Goal: Information Seeking & Learning: Learn about a topic

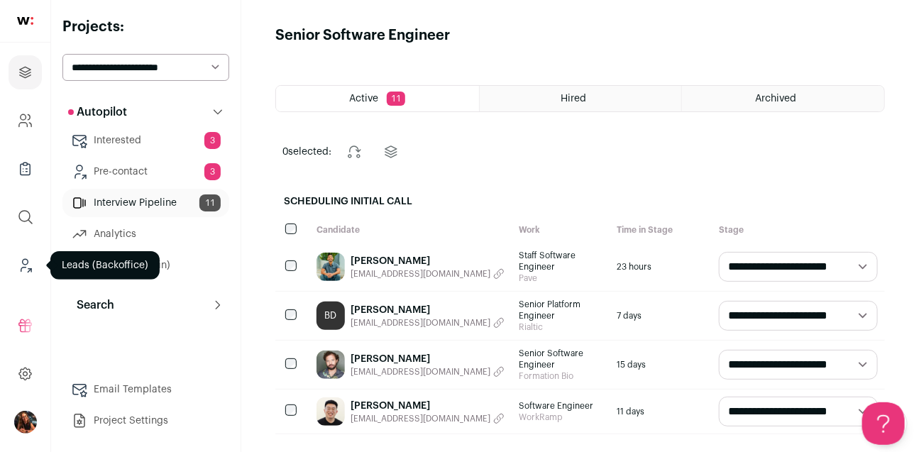
click at [24, 267] on icon "Leads (Backoffice)" at bounding box center [23, 269] width 5 height 4
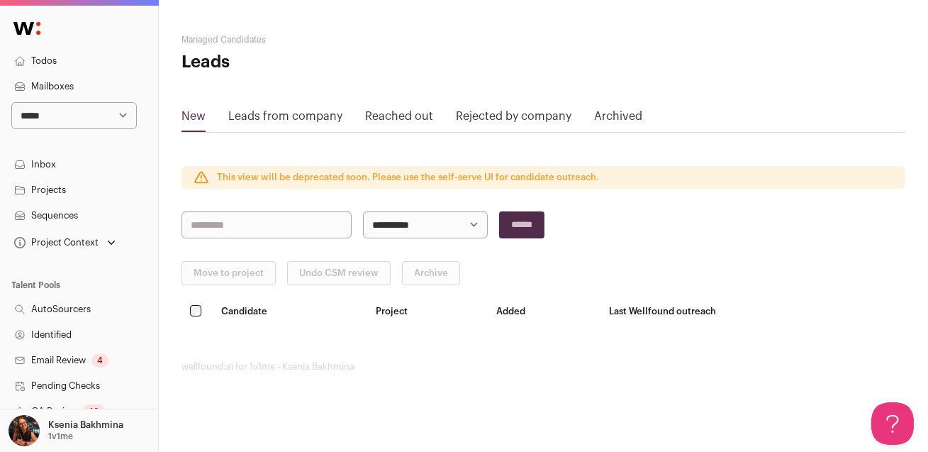
scroll to position [364, 0]
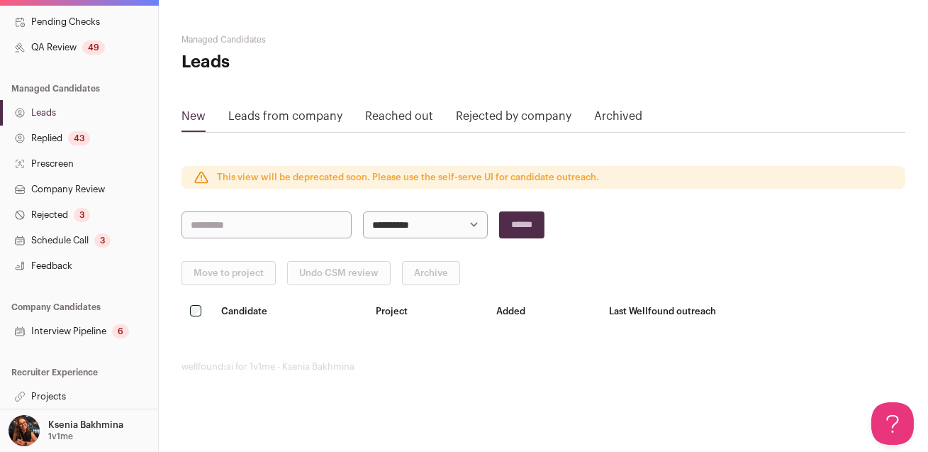
click at [45, 396] on link "Projects" at bounding box center [79, 397] width 158 height 26
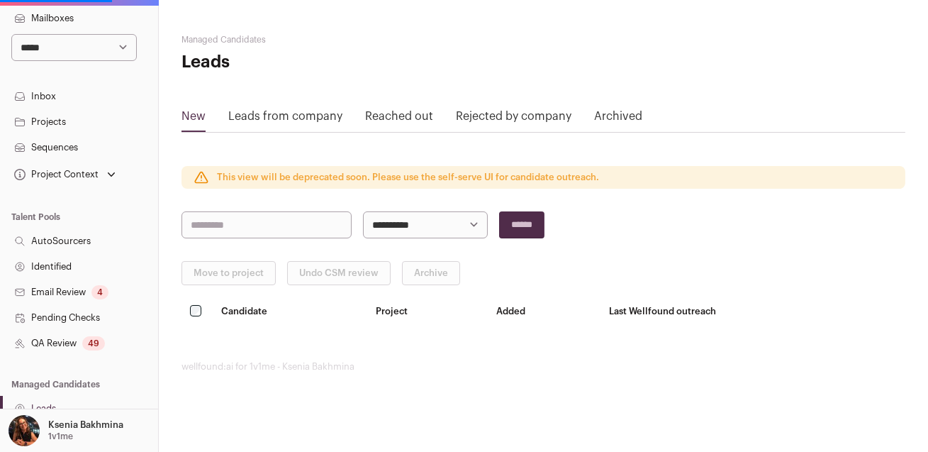
scroll to position [0, 0]
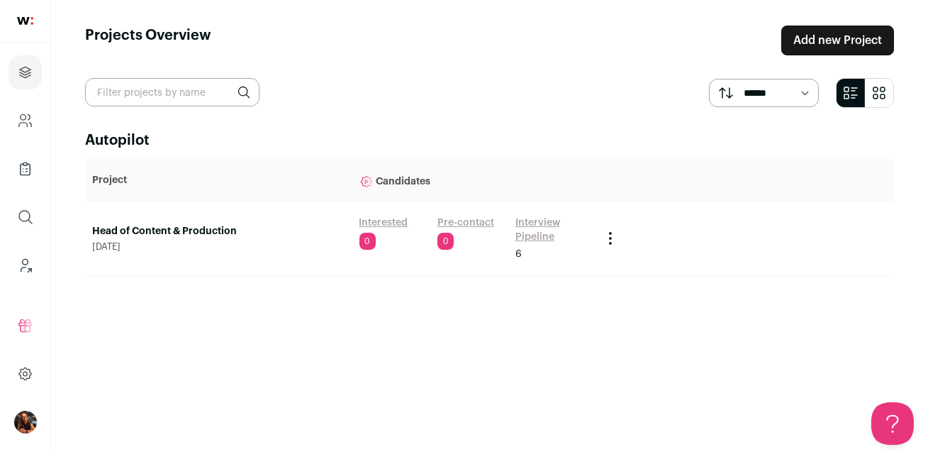
click at [196, 227] on link "Head of Content & Production" at bounding box center [218, 231] width 253 height 14
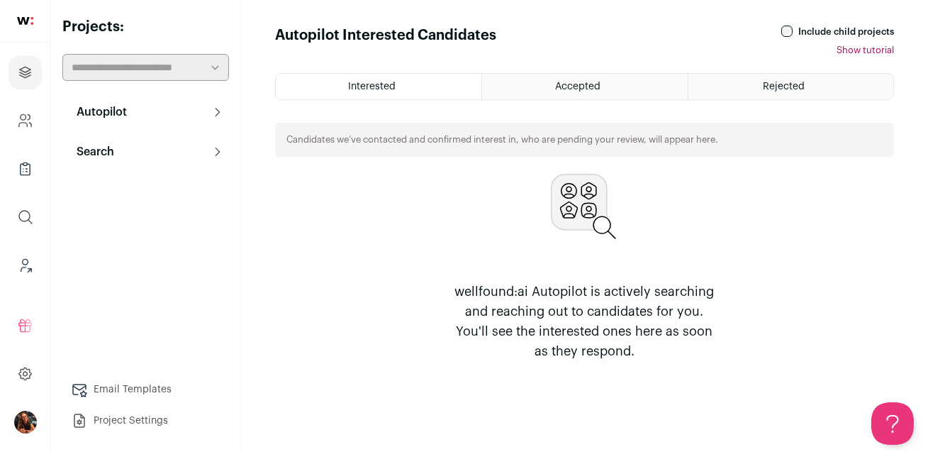
click at [131, 157] on button "Search" at bounding box center [145, 152] width 167 height 28
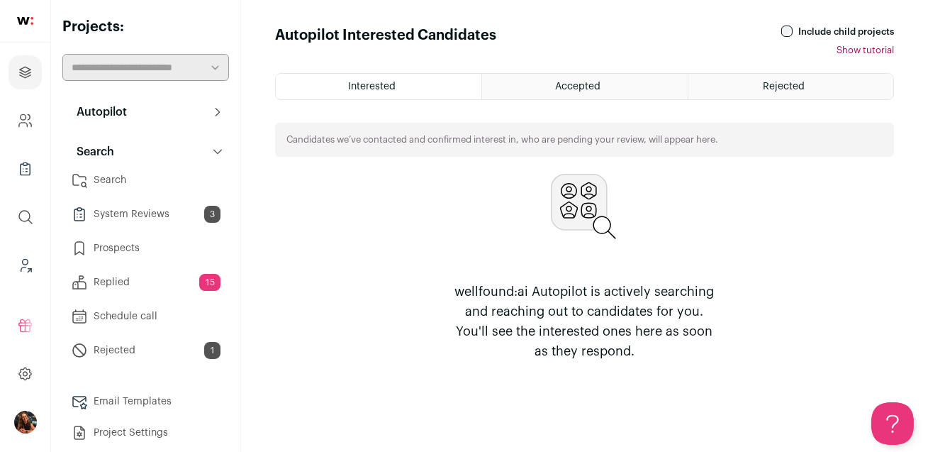
click at [143, 183] on link "Search" at bounding box center [145, 180] width 167 height 28
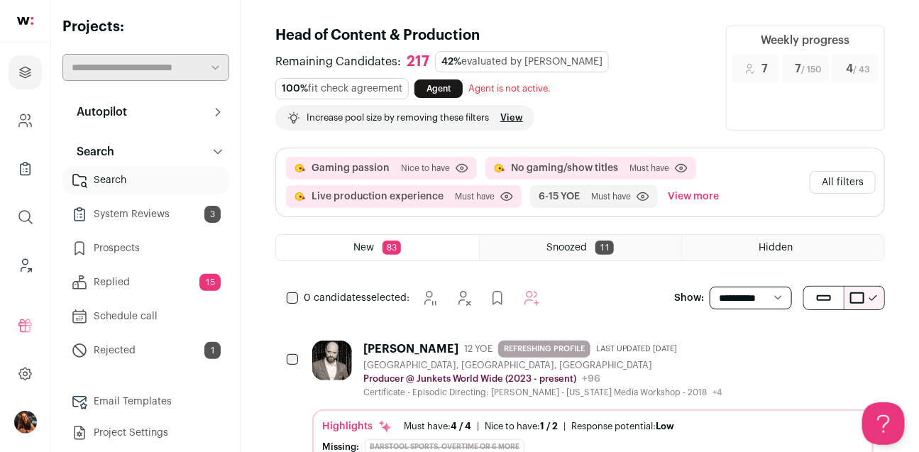
click at [831, 180] on button "All filters" at bounding box center [842, 182] width 66 height 23
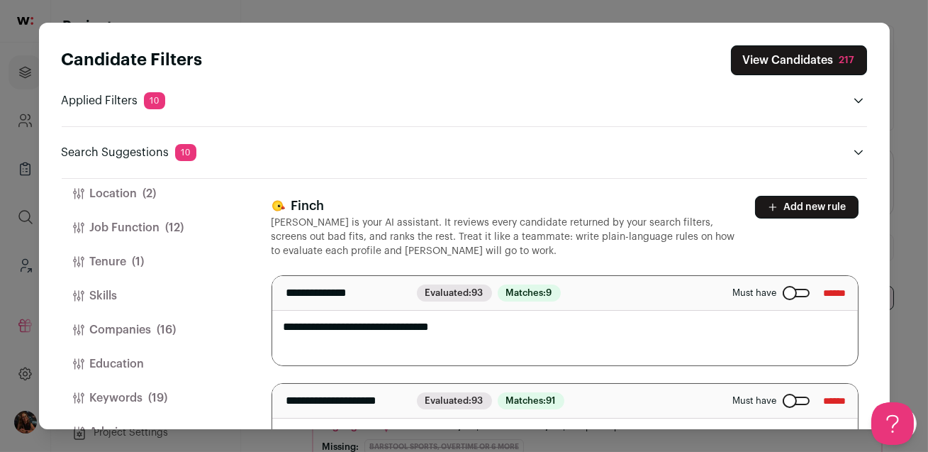
scroll to position [89, 0]
click at [111, 361] on button "Keywords (19)" at bounding box center [150, 362] width 176 height 34
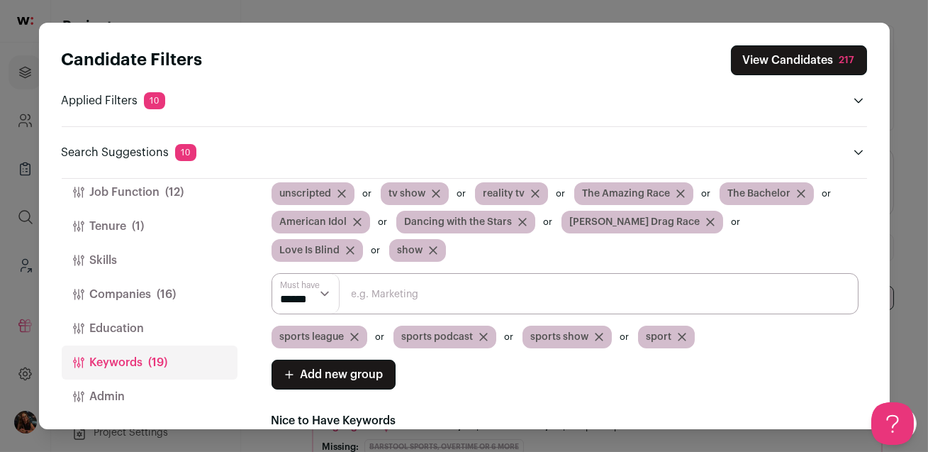
scroll to position [151, 0]
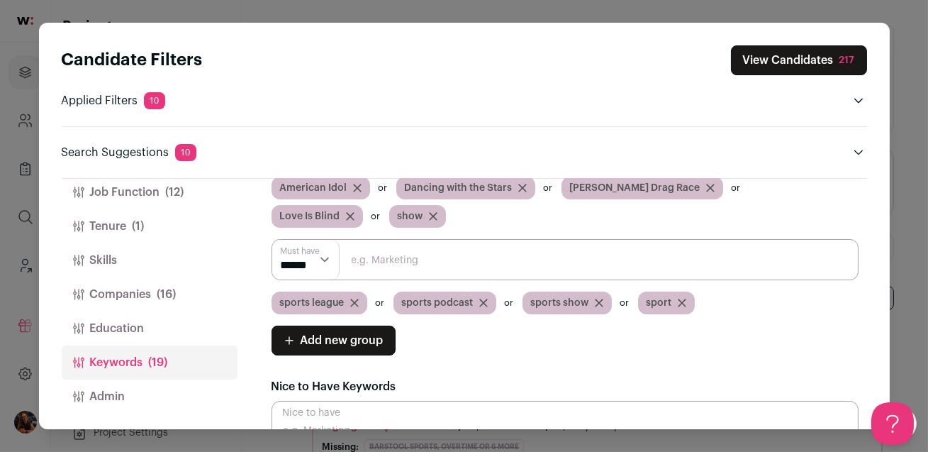
click at [394, 264] on input "Close modal via background" at bounding box center [565, 259] width 587 height 41
click at [595, 267] on input "Close modal via background" at bounding box center [565, 259] width 587 height 41
click at [460, 252] on input "Close modal via background" at bounding box center [565, 259] width 587 height 41
click at [469, 263] on input "Close modal via background" at bounding box center [565, 259] width 587 height 41
click at [557, 263] on input "Close modal via background" at bounding box center [565, 259] width 587 height 41
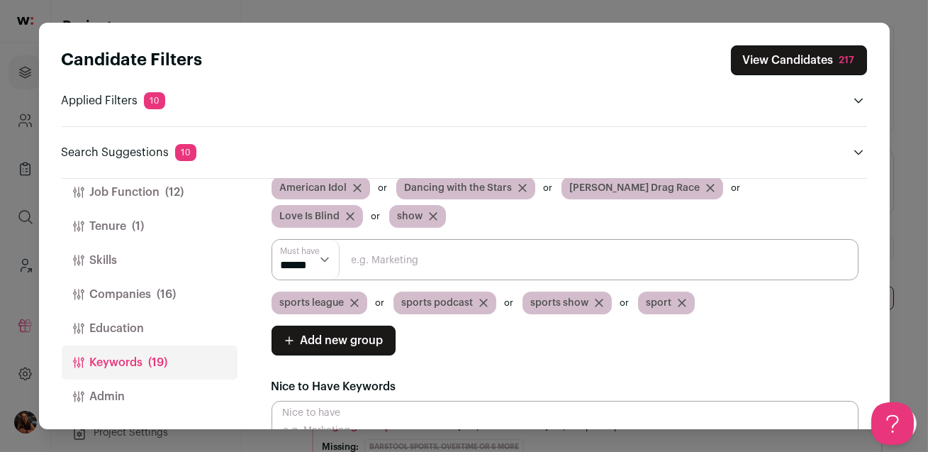
click at [388, 231] on div "Must have ****** ****** Big Brother Reality TV Survivor The Voice Competition S…" at bounding box center [565, 211] width 587 height 288
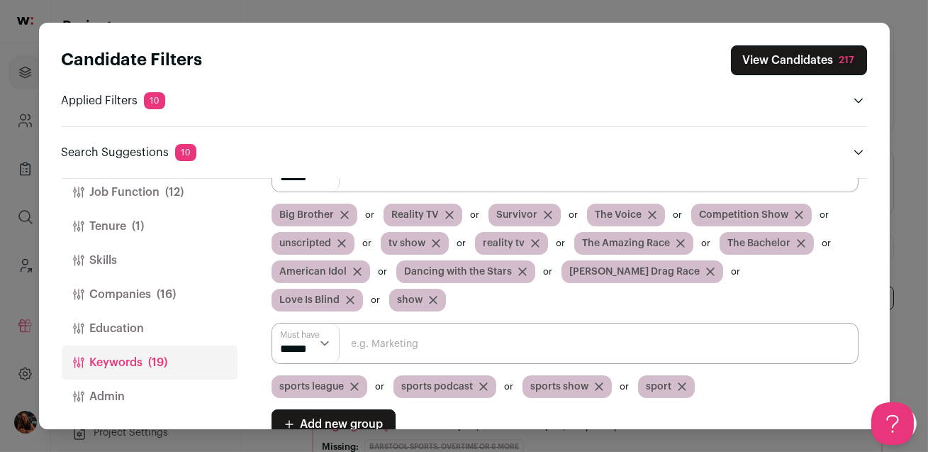
scroll to position [143, 0]
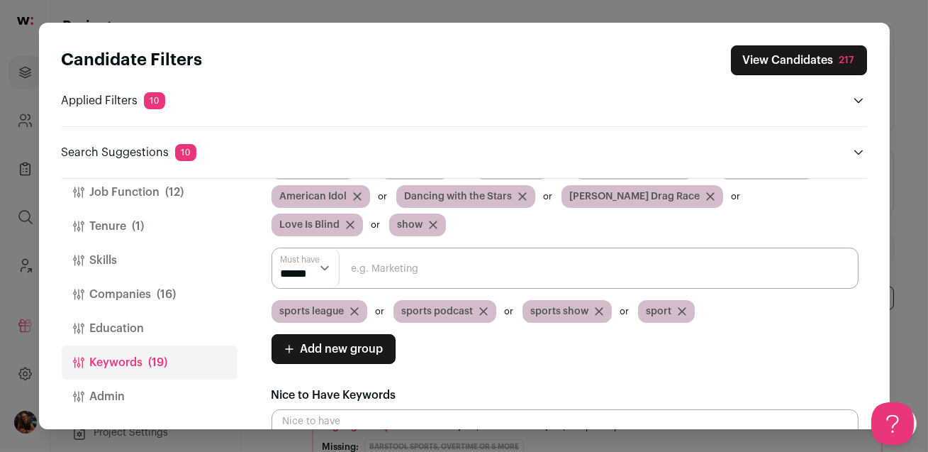
click at [369, 265] on input "Close modal via background" at bounding box center [565, 268] width 587 height 41
click at [379, 262] on input "Close modal via background" at bounding box center [565, 268] width 587 height 41
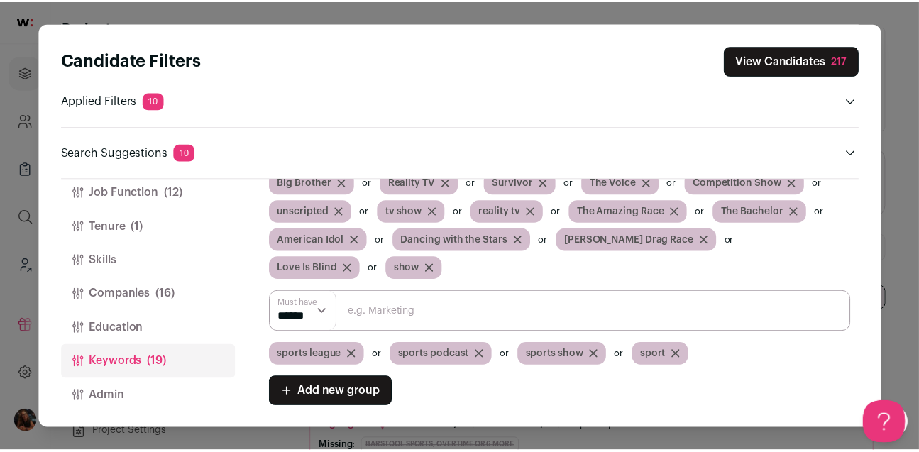
scroll to position [99, 0]
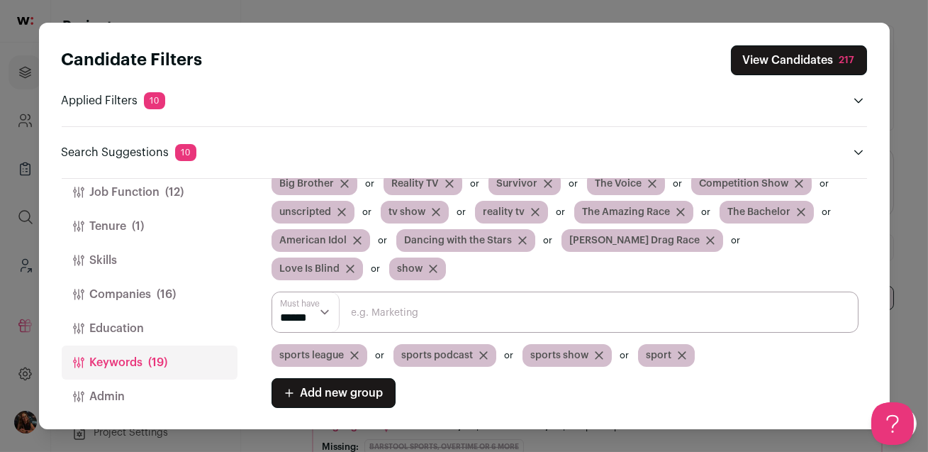
click at [899, 70] on div "Candidate Filters View Candidates 217 Applied Filters 10 Gaming passion, No gam…" at bounding box center [464, 226] width 928 height 452
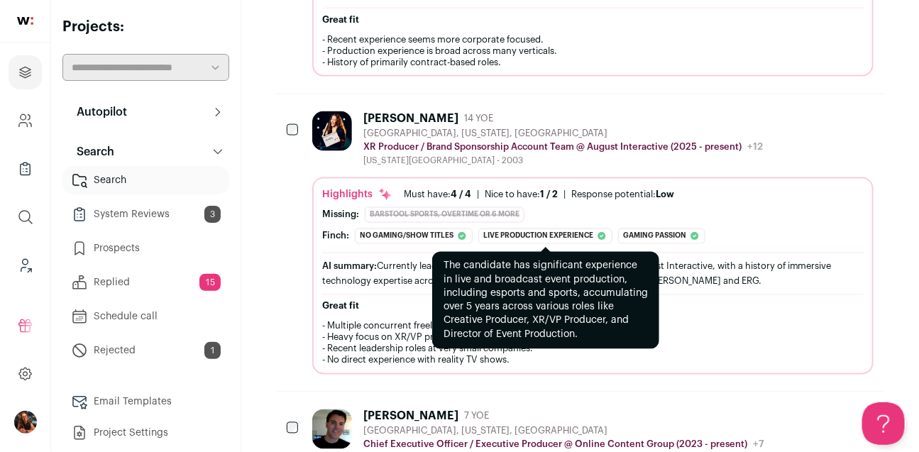
scroll to position [906, 0]
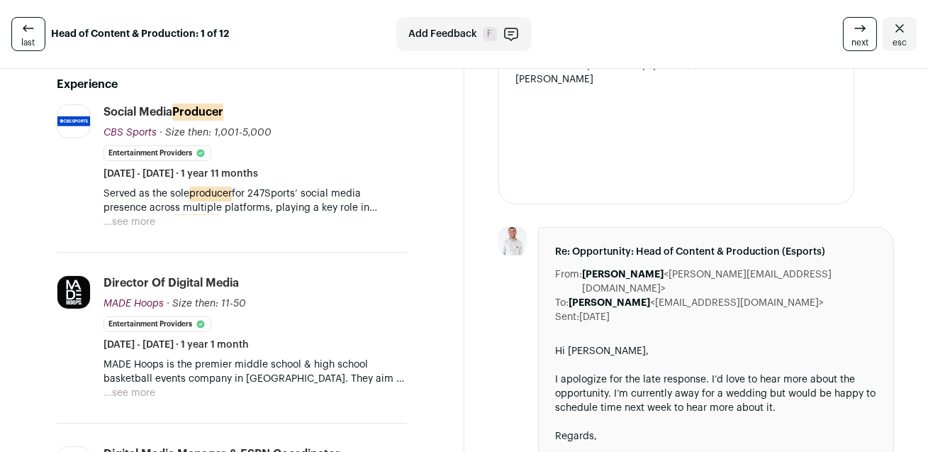
scroll to position [399, 0]
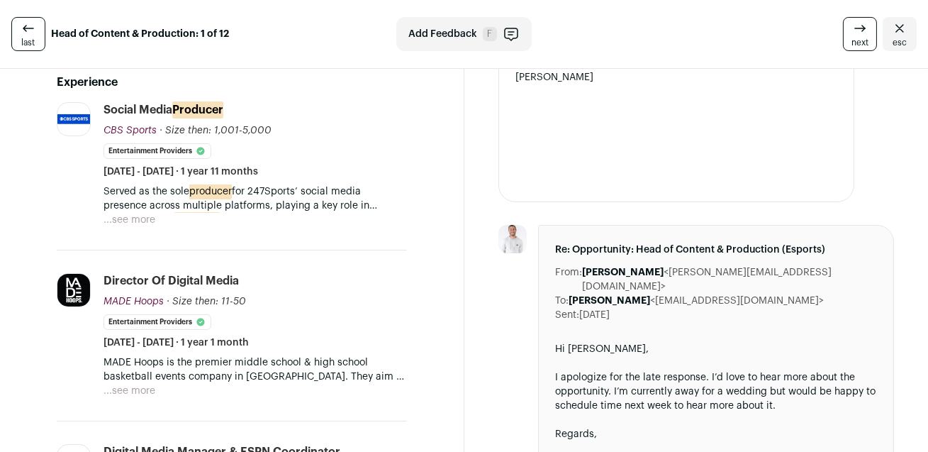
click at [143, 213] on button "...see more" at bounding box center [130, 220] width 52 height 14
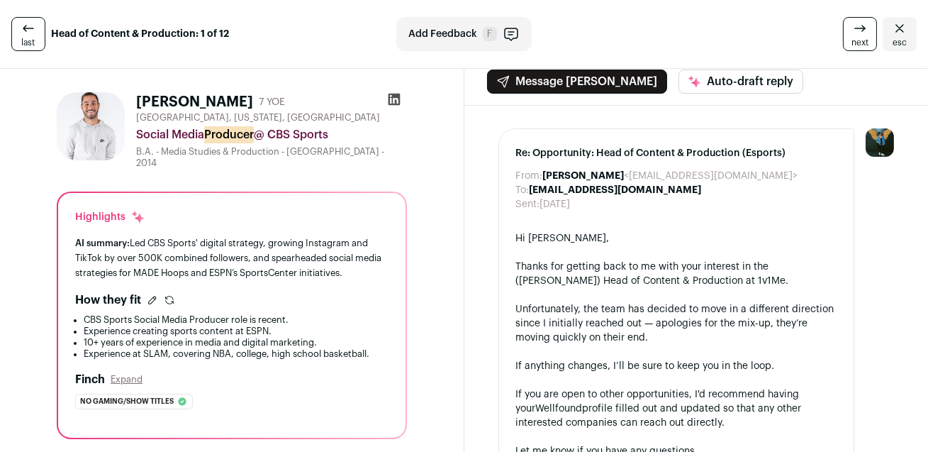
scroll to position [0, 0]
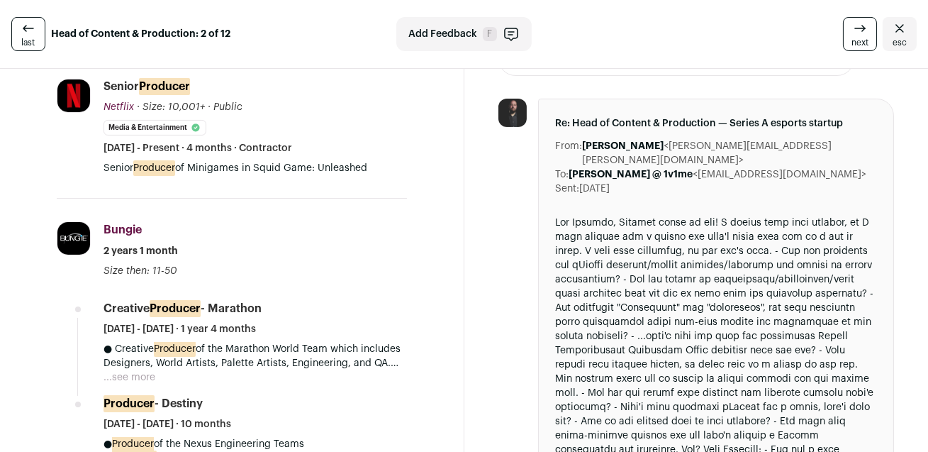
scroll to position [594, 0]
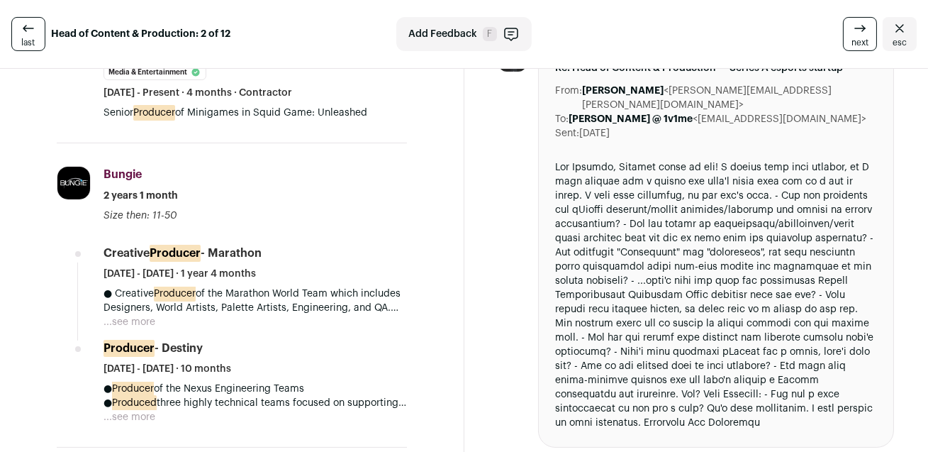
click at [123, 315] on button "...see more" at bounding box center [130, 322] width 52 height 14
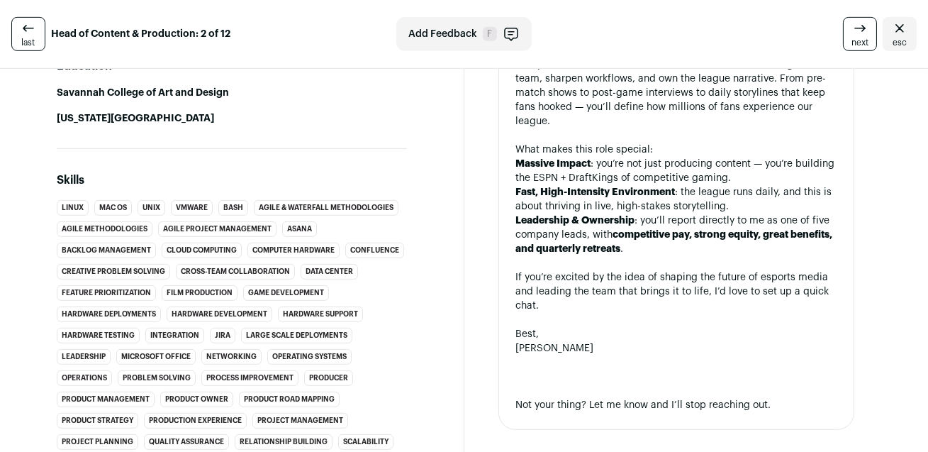
scroll to position [1135, 0]
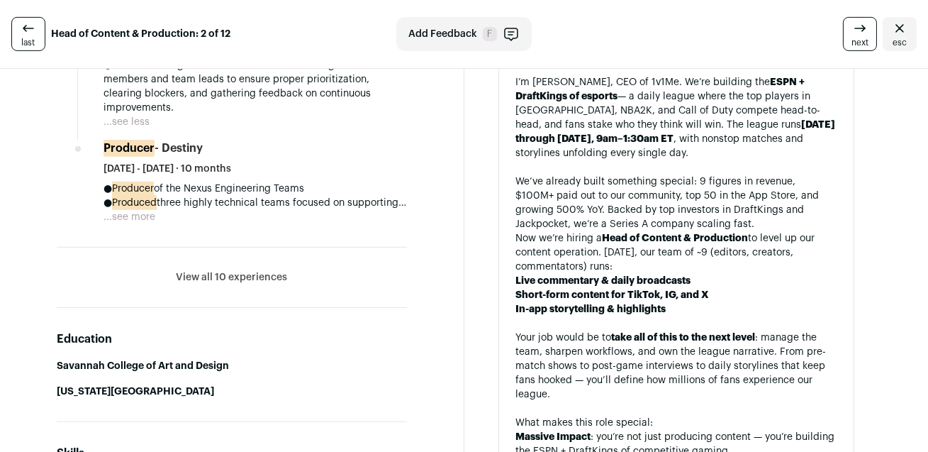
click at [250, 278] on button "View all 10 experiences" at bounding box center [231, 277] width 111 height 14
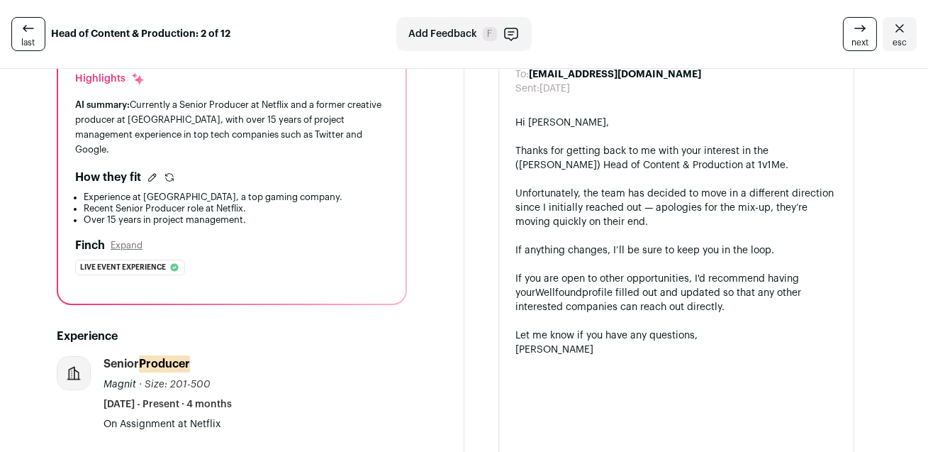
scroll to position [0, 0]
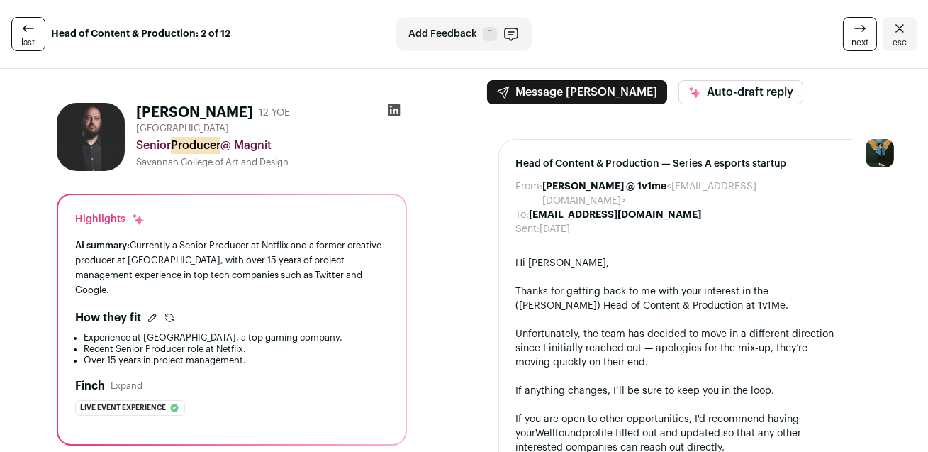
click at [897, 28] on icon "Close" at bounding box center [900, 28] width 17 height 17
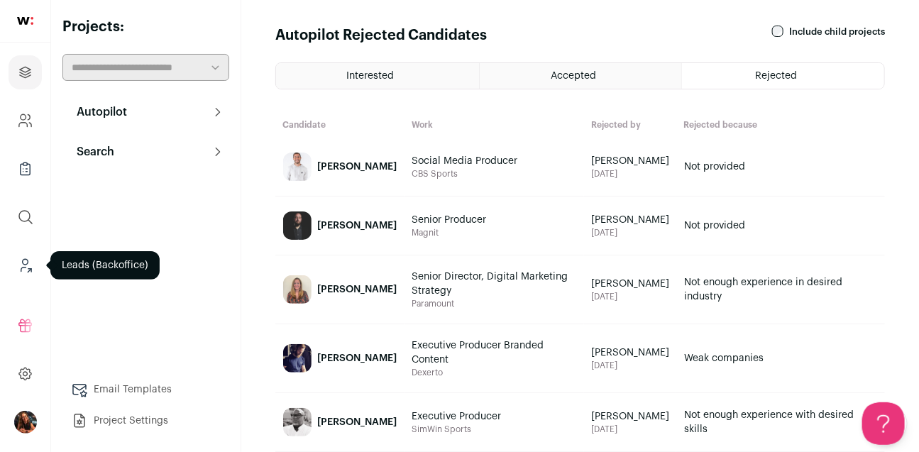
click at [25, 267] on icon "Leads (Backoffice)" at bounding box center [25, 265] width 16 height 17
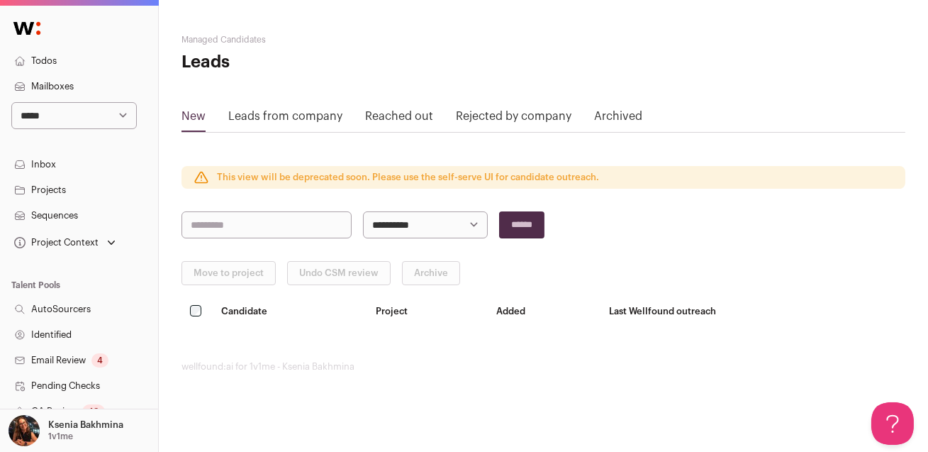
click at [50, 216] on link "Sequences" at bounding box center [79, 216] width 158 height 26
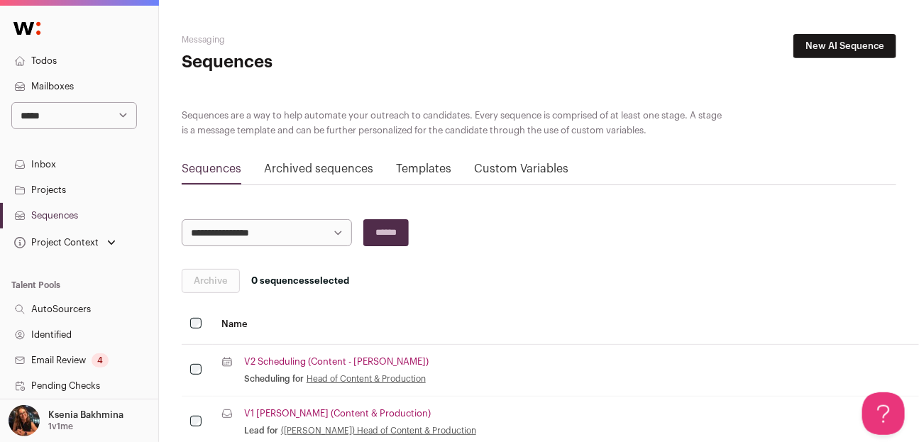
scroll to position [103, 0]
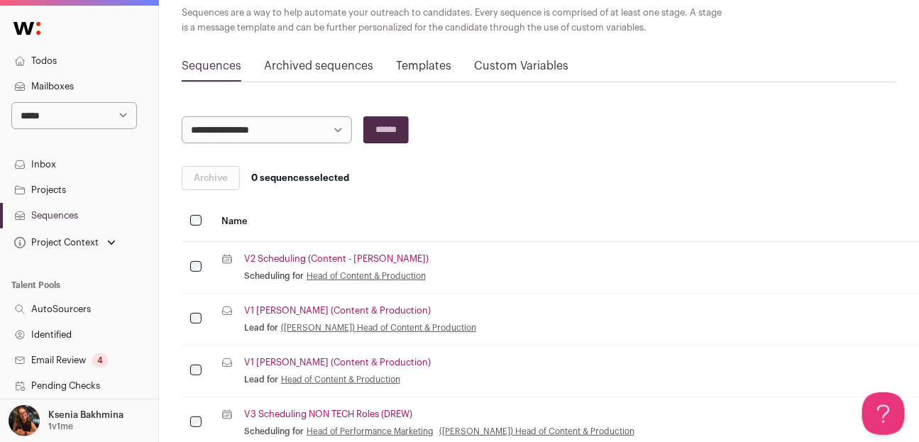
click at [318, 307] on link "V1 Drew (Content & Production)" at bounding box center [337, 310] width 187 height 11
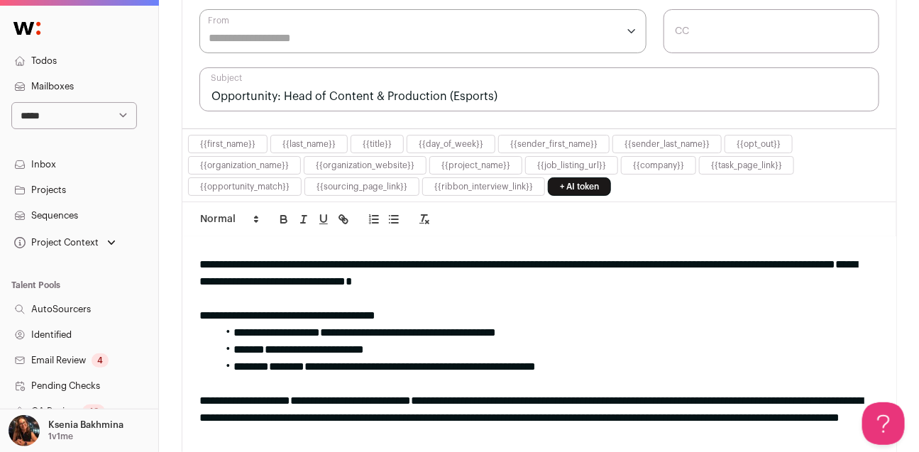
scroll to position [26, 0]
click at [52, 215] on link "Sequences" at bounding box center [79, 216] width 158 height 26
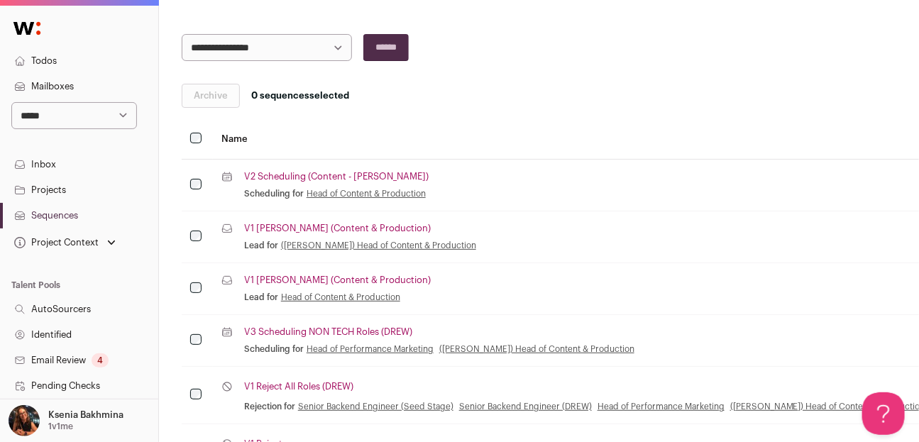
scroll to position [277, 0]
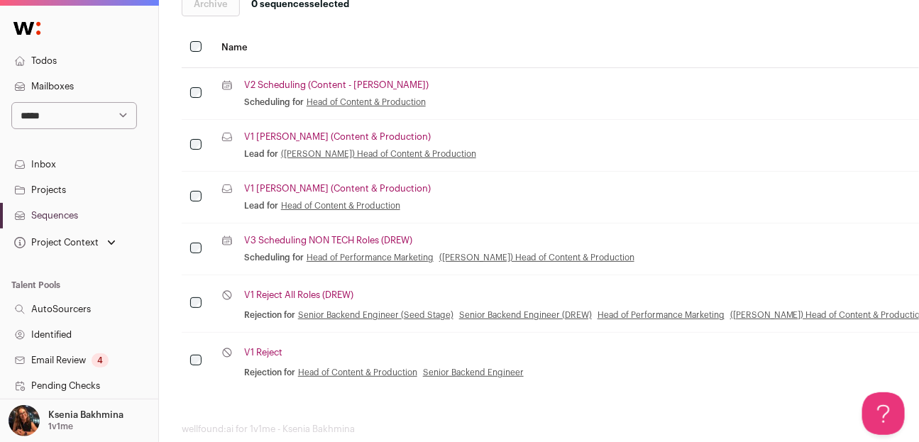
click at [370, 239] on link "V3 Scheduling NON TECH Roles (DREW)" at bounding box center [328, 240] width 168 height 11
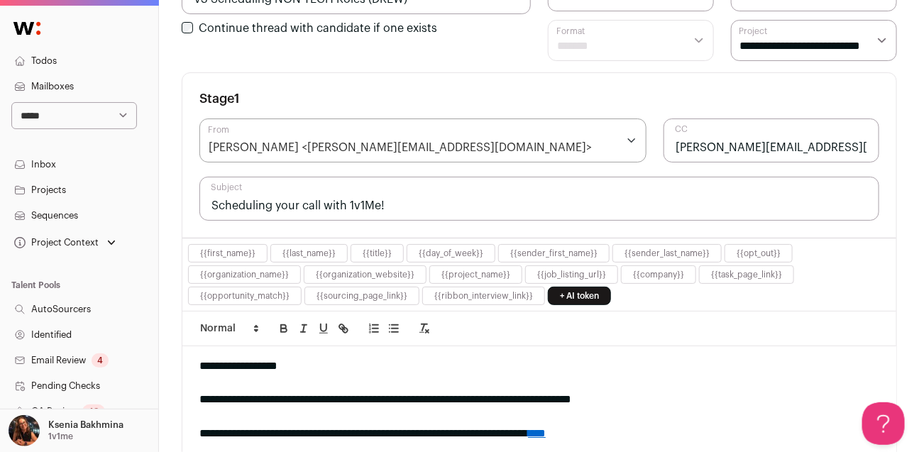
scroll to position [463, 0]
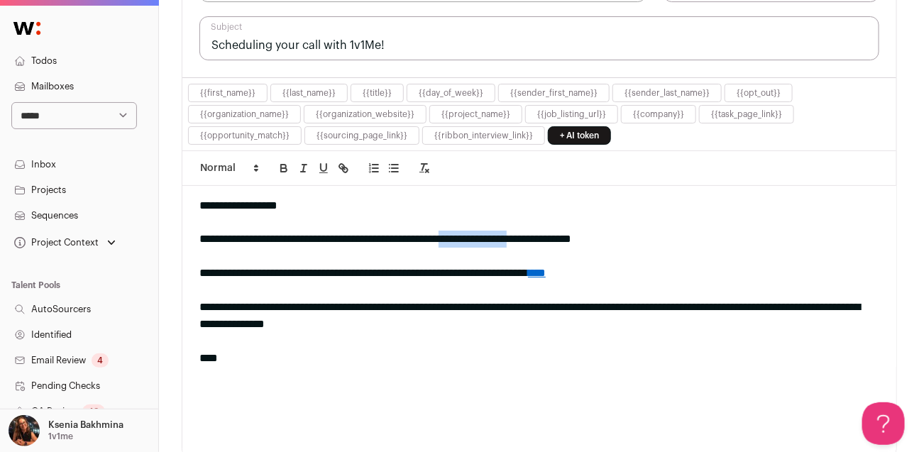
drag, startPoint x: 491, startPoint y: 238, endPoint x: 579, endPoint y: 239, distance: 88.7
click at [579, 239] on div "**********" at bounding box center [534, 239] width 670 height 17
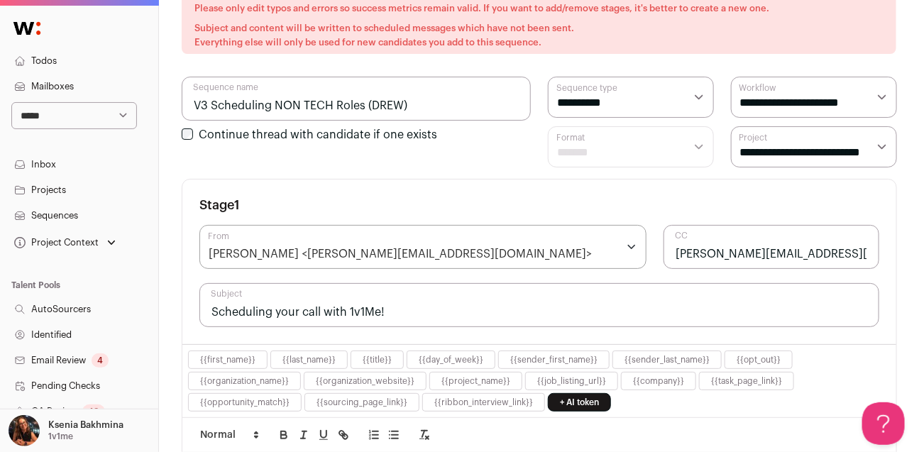
scroll to position [78, 0]
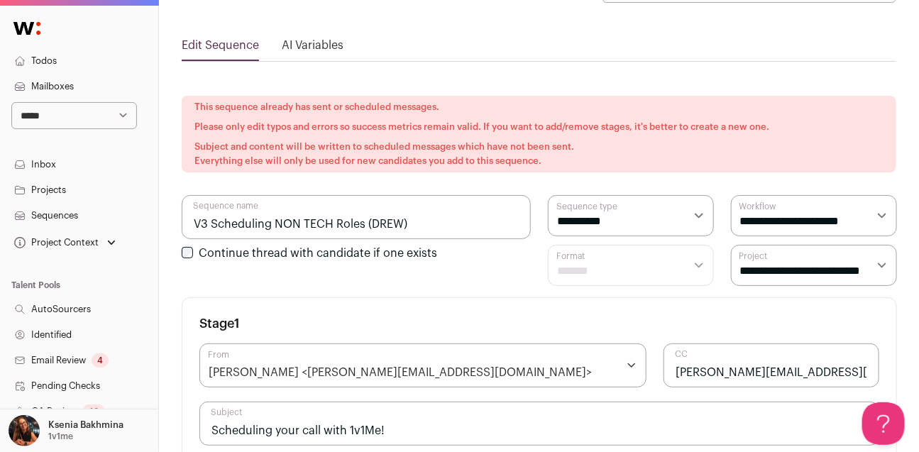
click at [48, 163] on link "Inbox" at bounding box center [79, 165] width 158 height 26
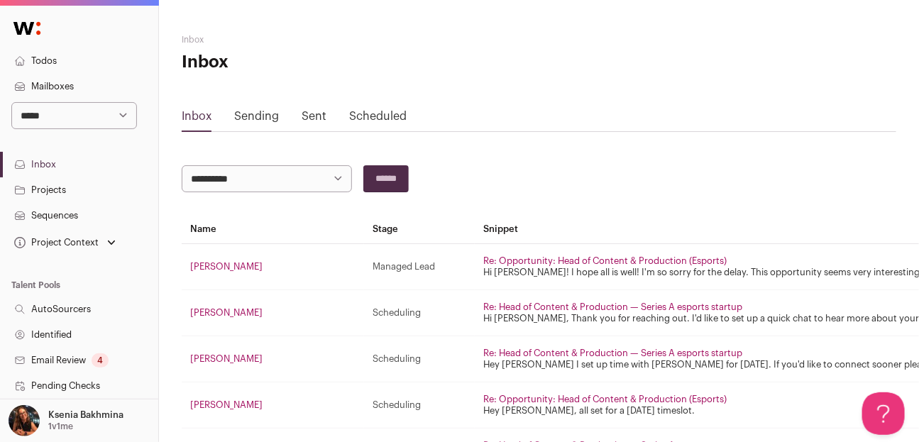
click at [87, 183] on link "Projects" at bounding box center [79, 190] width 158 height 26
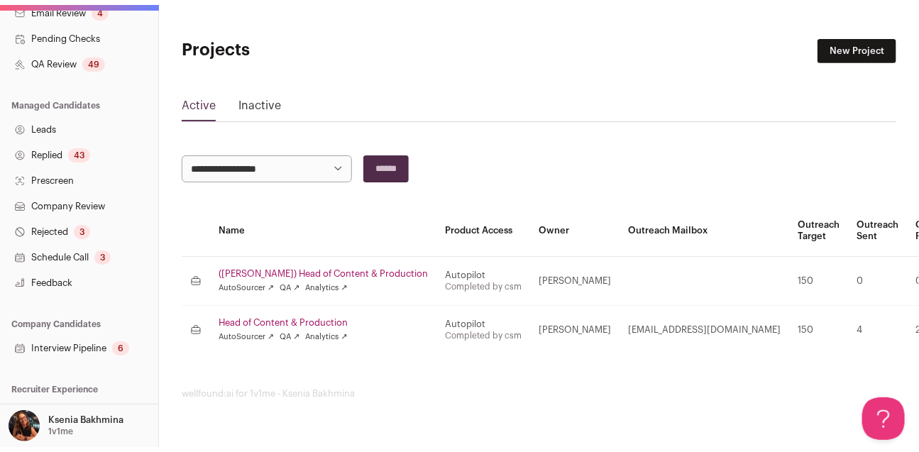
scroll to position [373, 0]
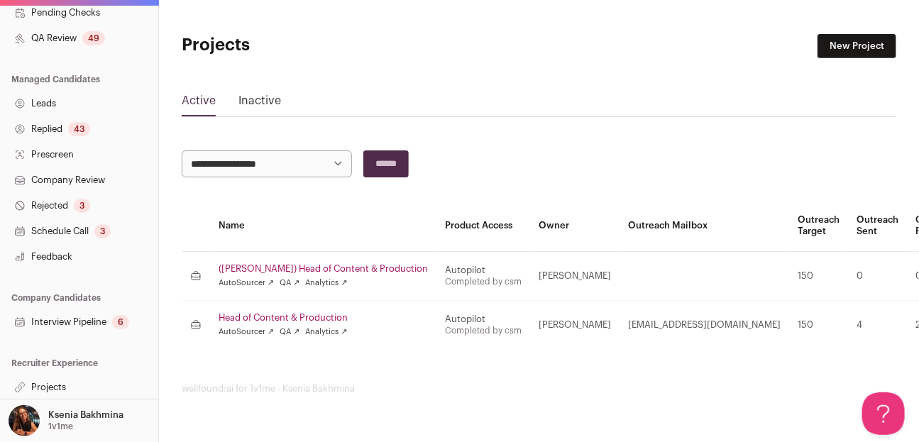
click at [42, 131] on link "Replied 43" at bounding box center [79, 129] width 158 height 26
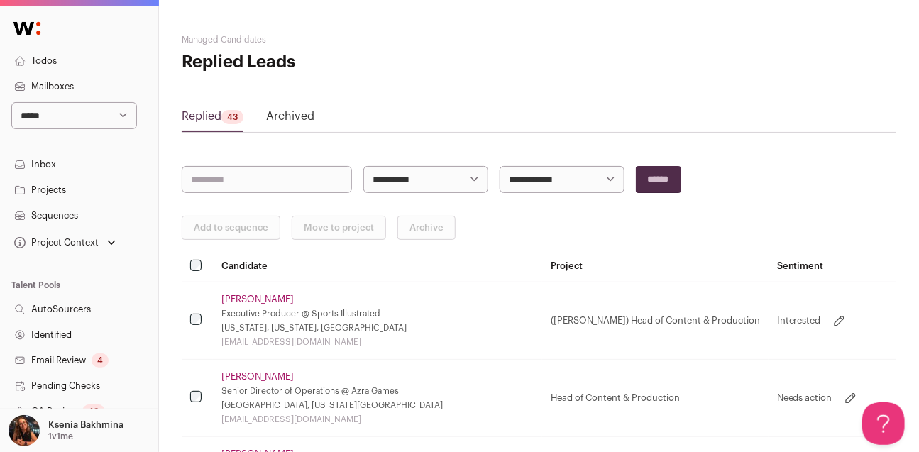
click at [106, 118] on select "**********" at bounding box center [74, 115] width 126 height 27
select select "*****"
click at [11, 102] on select "**********" at bounding box center [74, 115] width 126 height 27
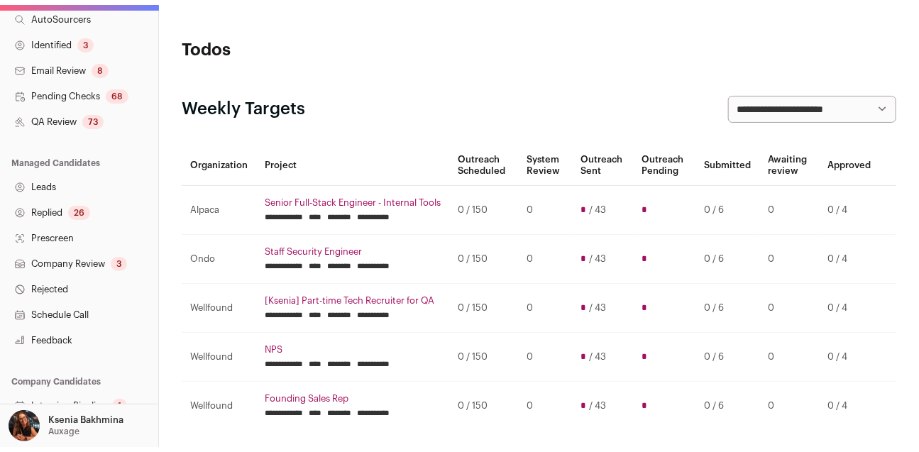
scroll to position [348, 0]
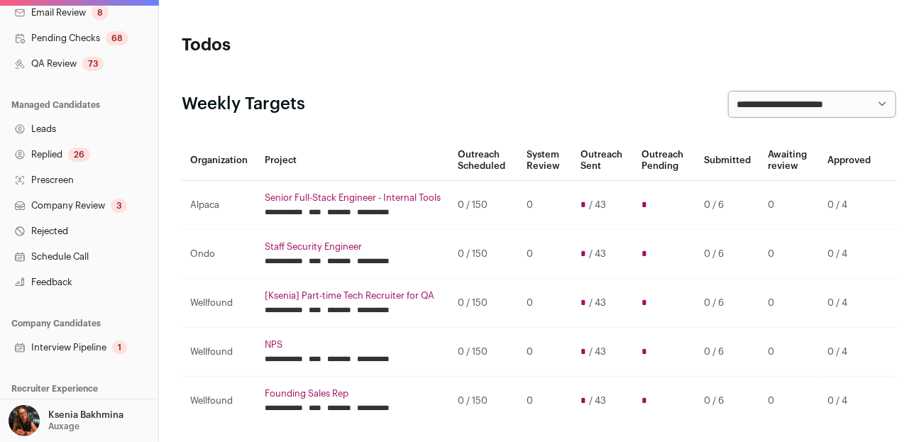
click at [82, 196] on link "Company Review 3" at bounding box center [79, 206] width 158 height 26
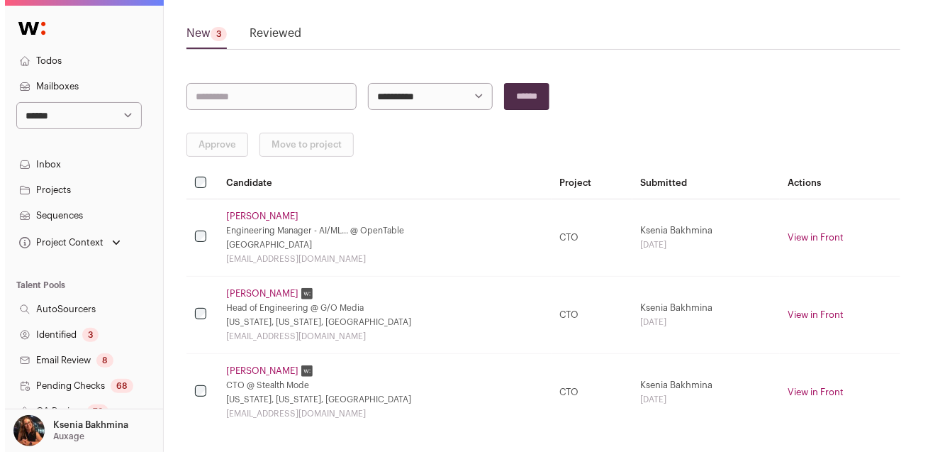
scroll to position [140, 0]
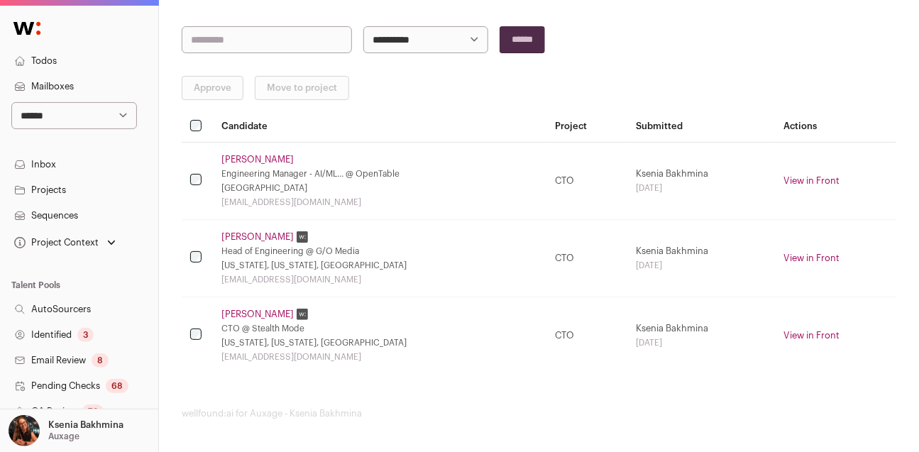
click at [257, 315] on link "Jagdish Repaswal" at bounding box center [257, 314] width 72 height 11
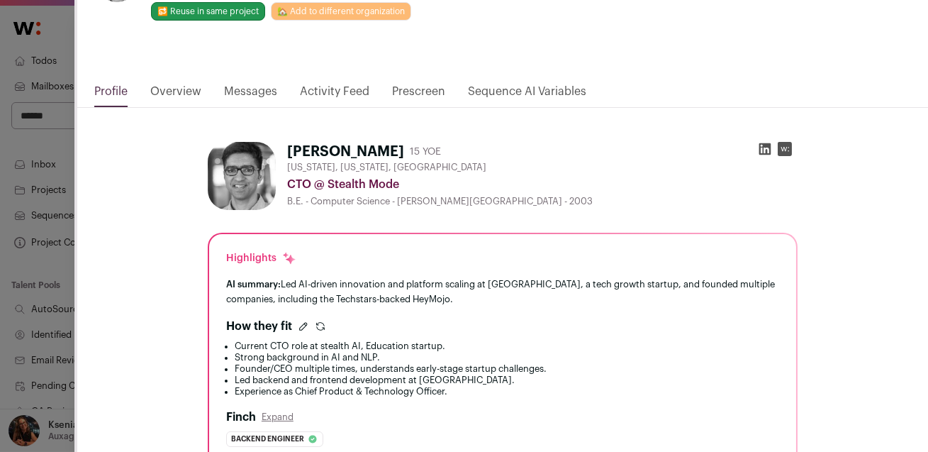
scroll to position [0, 0]
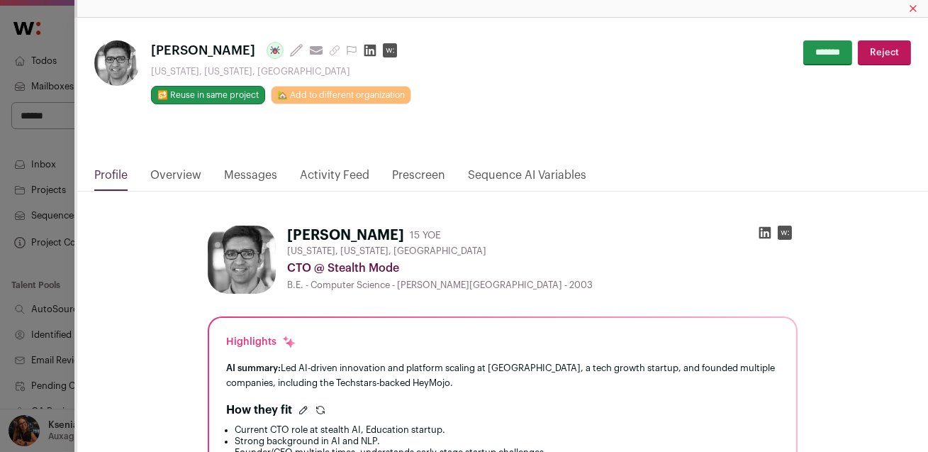
click at [762, 226] on icon "Close modal via background" at bounding box center [765, 233] width 14 height 14
